Goal: Transaction & Acquisition: Subscribe to service/newsletter

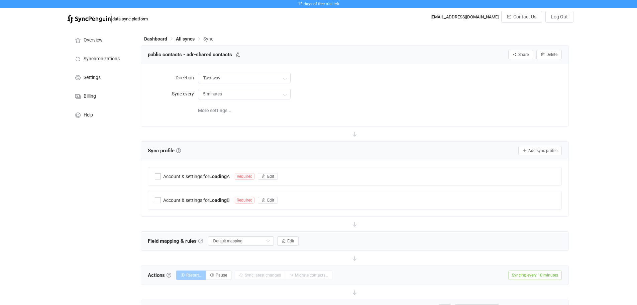
type input "10 minutes"
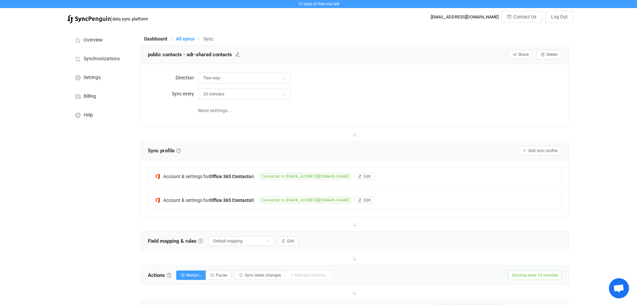
click at [183, 40] on span "All syncs" at bounding box center [185, 38] width 19 height 5
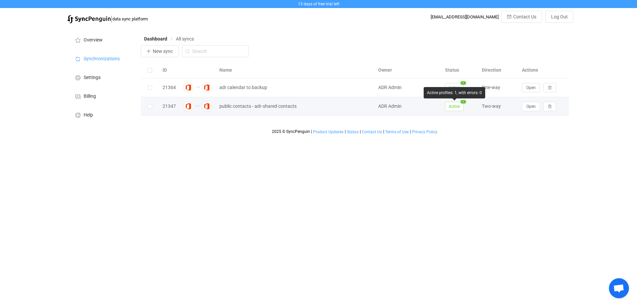
click at [451, 108] on span "Active" at bounding box center [454, 106] width 18 height 9
click at [534, 109] on span "Open" at bounding box center [531, 106] width 9 height 5
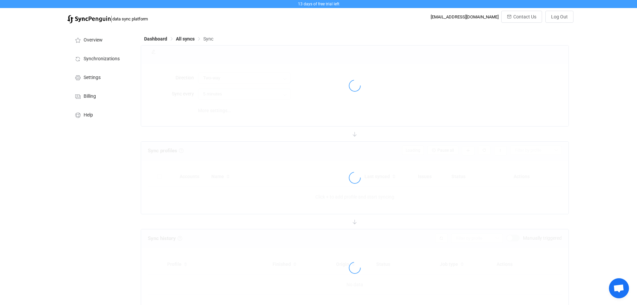
type input "10 minutes"
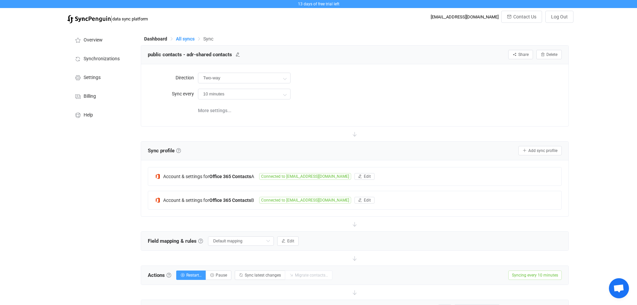
click at [180, 37] on span "All syncs" at bounding box center [185, 38] width 19 height 5
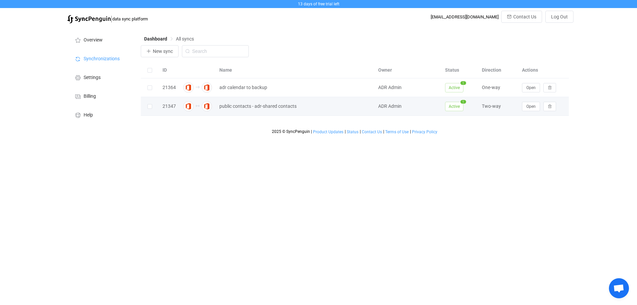
click at [453, 105] on span "Active" at bounding box center [454, 106] width 18 height 9
click at [529, 110] on button "Open" at bounding box center [531, 106] width 18 height 9
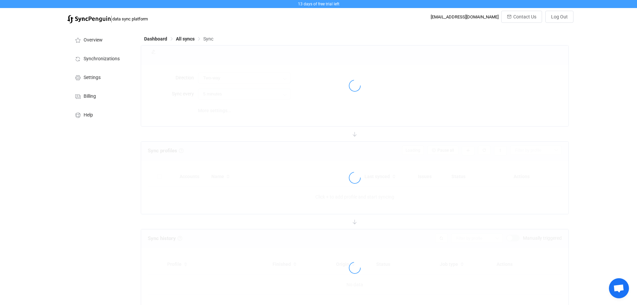
type input "10 minutes"
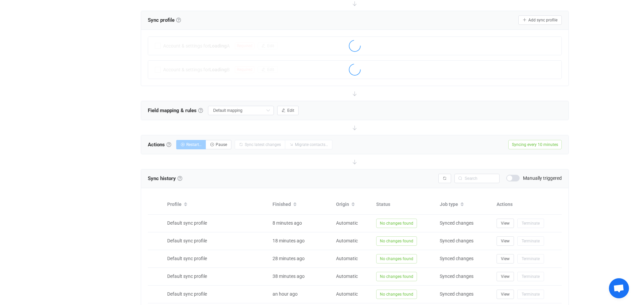
scroll to position [134, 0]
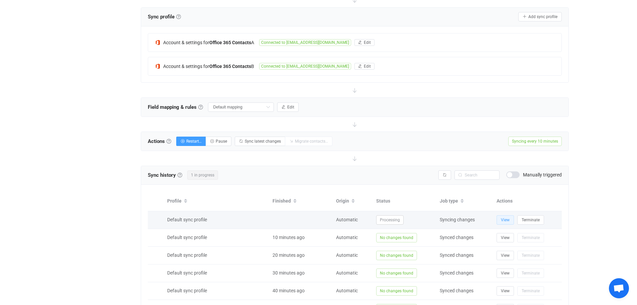
click at [503, 218] on span "View" at bounding box center [505, 219] width 9 height 5
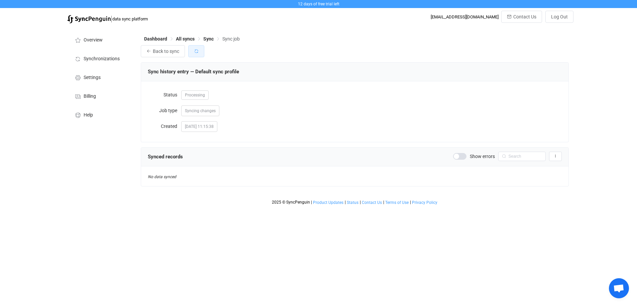
click at [195, 51] on icon "button" at bounding box center [196, 51] width 5 height 5
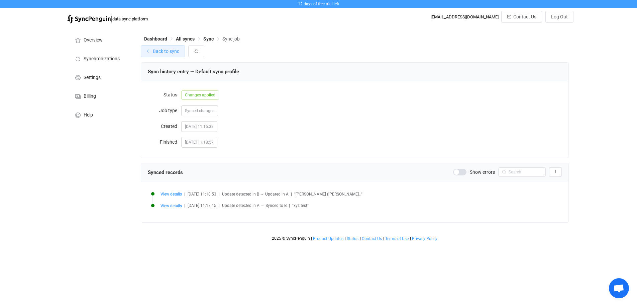
click at [169, 51] on span "Back to sync" at bounding box center [166, 51] width 26 height 5
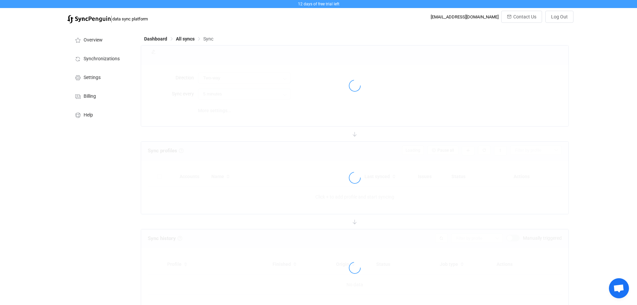
type input "10 minutes"
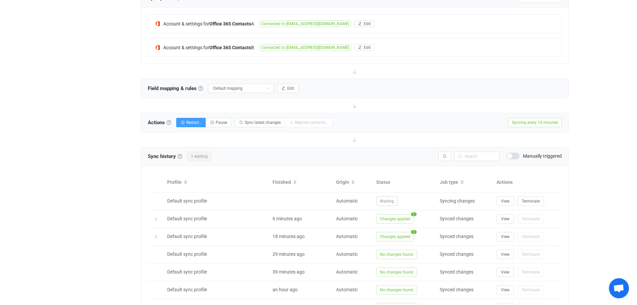
scroll to position [167, 0]
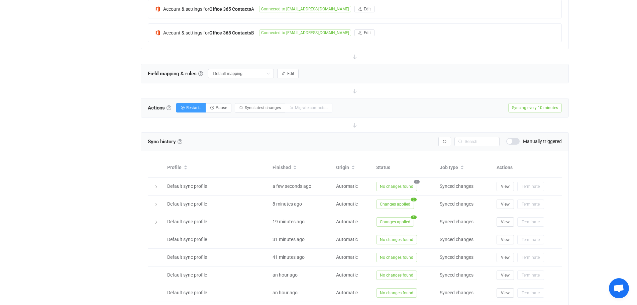
click at [113, 52] on div "Overview Synchronizations Settings Billing Help" at bounding box center [101, 128] width 74 height 538
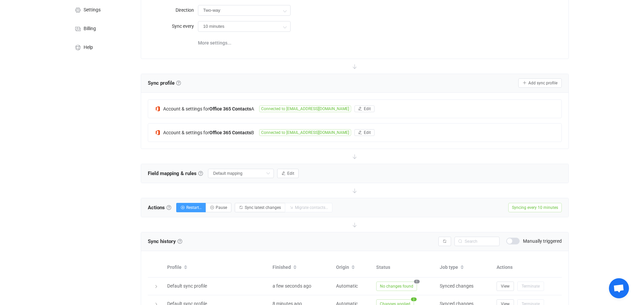
scroll to position [0, 0]
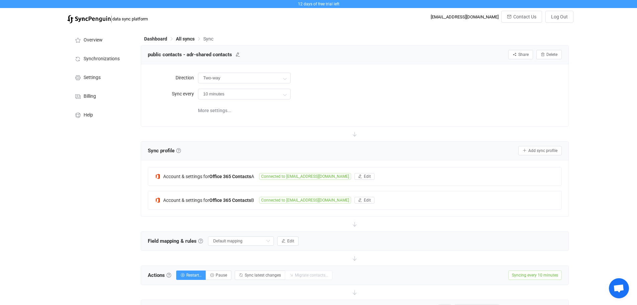
click at [324, 4] on span "12 days of free trial left" at bounding box center [318, 4] width 41 height 5
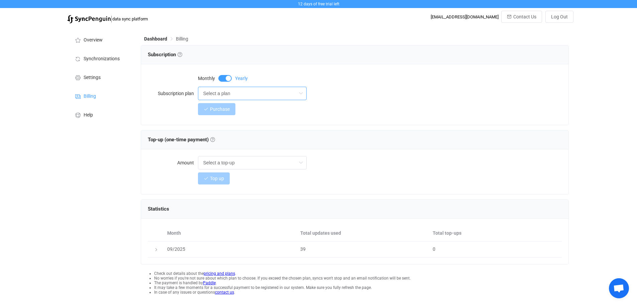
click at [246, 93] on input "Select a plan" at bounding box center [252, 93] width 109 height 13
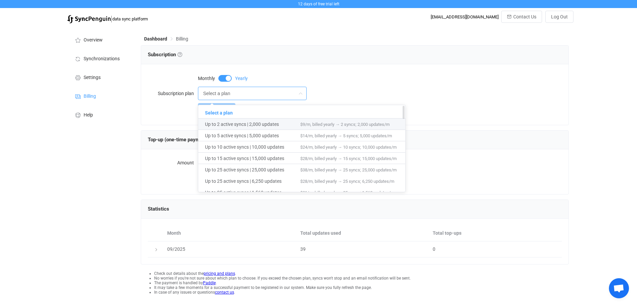
click at [334, 123] on span "$9/m, billed yearly → 2 syncs; 2,000 updates/m" at bounding box center [344, 124] width 89 height 5
type input "Up to 2 active syncs | 2,000 updates"
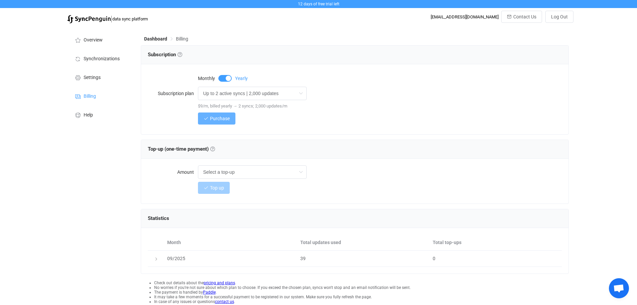
click at [217, 120] on span "Purchase" at bounding box center [220, 118] width 20 height 5
